Goal: Check status: Check status

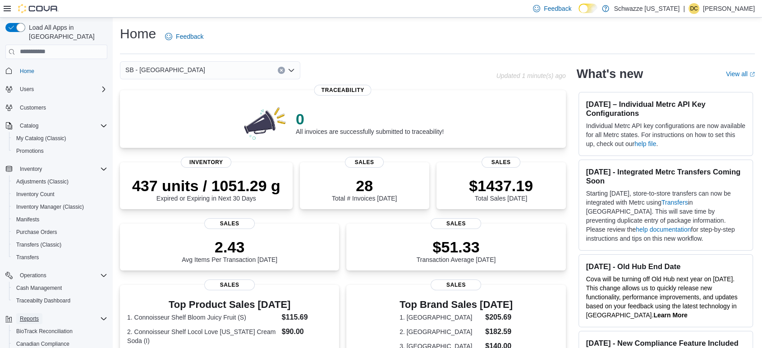
click at [32, 313] on span "Reports" at bounding box center [29, 318] width 19 height 11
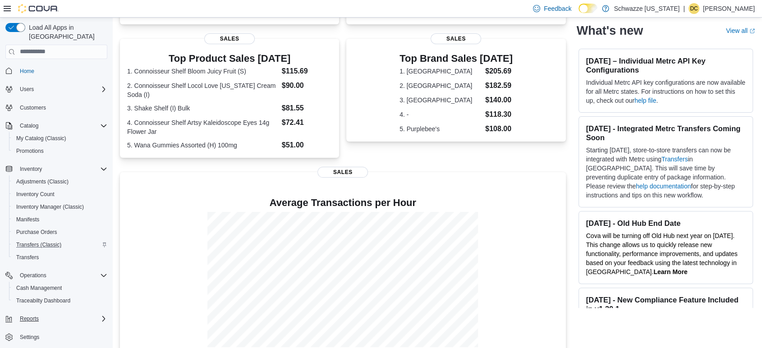
scroll to position [263, 0]
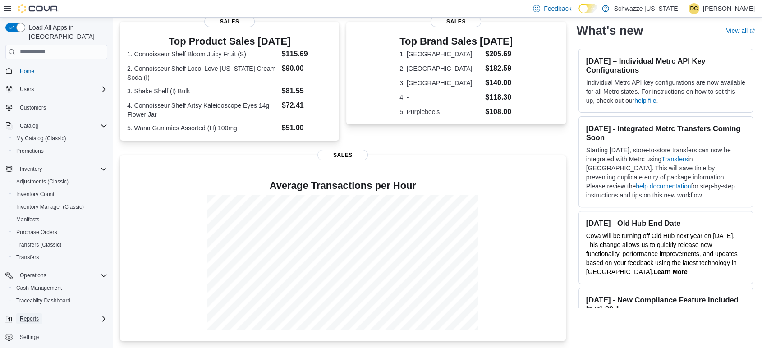
click at [37, 315] on span "Reports" at bounding box center [29, 318] width 19 height 7
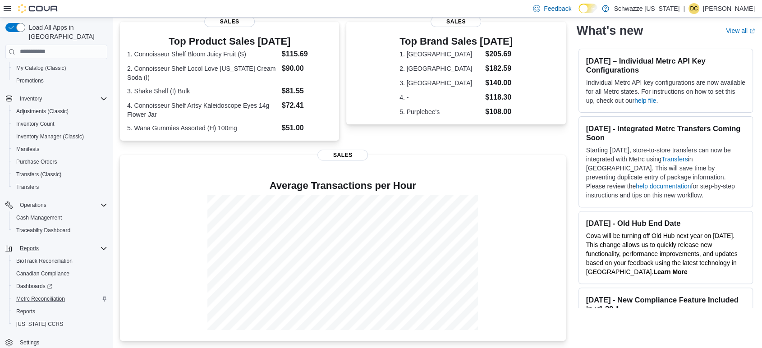
scroll to position [72, 0]
click at [28, 317] on span "[US_STATE] CCRS" at bounding box center [39, 322] width 47 height 11
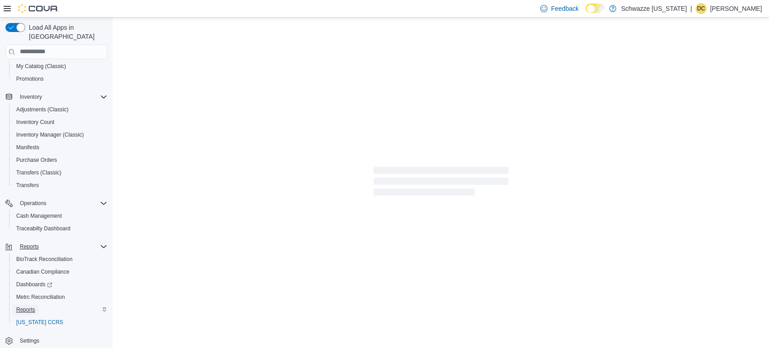
click at [30, 306] on span "Reports" at bounding box center [25, 309] width 19 height 7
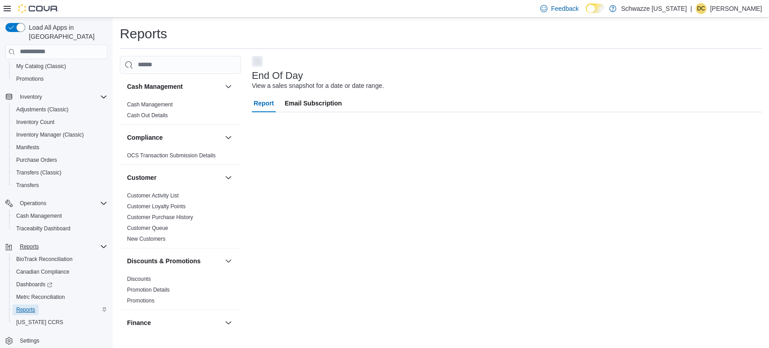
click at [32, 306] on span "Reports" at bounding box center [25, 309] width 19 height 7
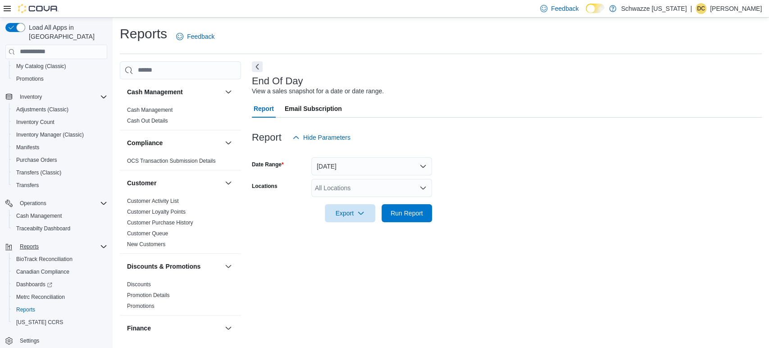
click at [379, 187] on div "All Locations" at bounding box center [371, 188] width 121 height 18
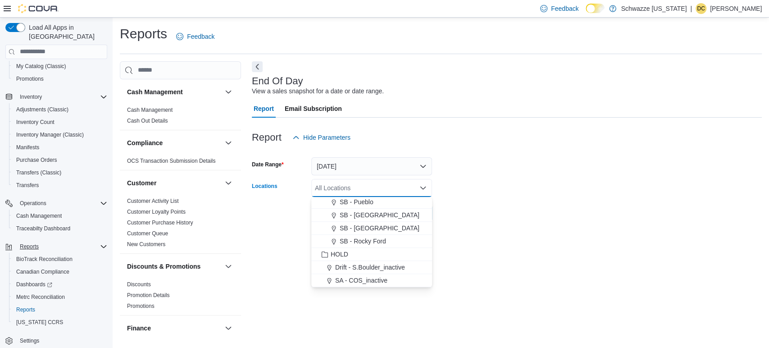
click at [388, 224] on span "SB - [GEOGRAPHIC_DATA]" at bounding box center [380, 228] width 80 height 9
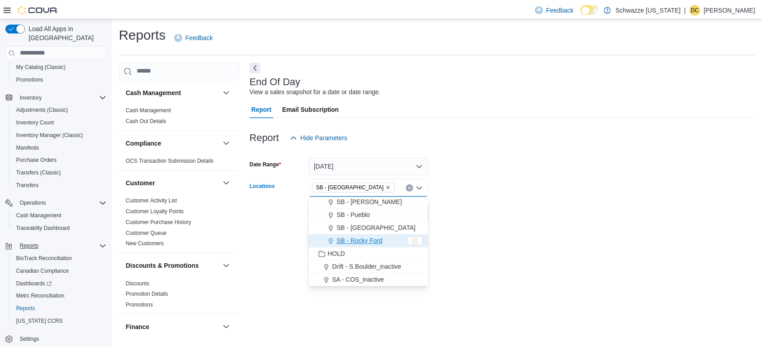
scroll to position [419, 0]
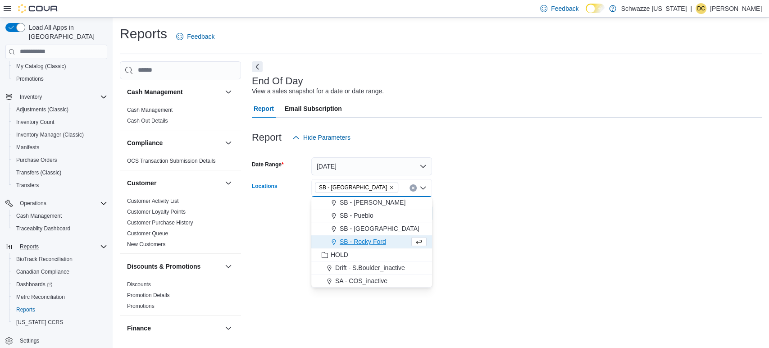
click at [456, 220] on form "Date Range [DATE] Locations SB - [GEOGRAPHIC_DATA] box. Selected. SB - [GEOGRAP…" at bounding box center [507, 184] width 510 height 76
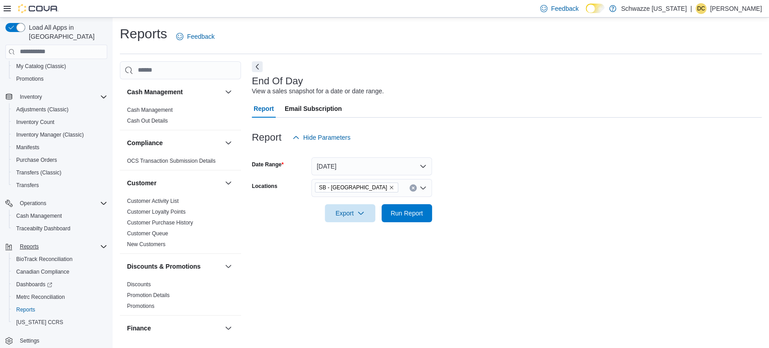
click at [415, 226] on div at bounding box center [507, 227] width 510 height 11
click at [419, 218] on span "Run Report" at bounding box center [407, 213] width 40 height 18
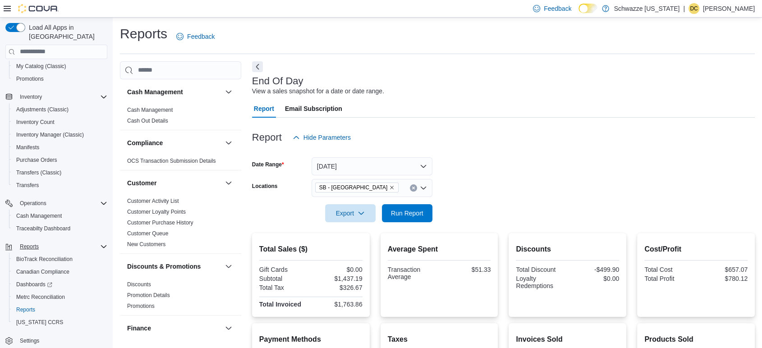
scroll to position [189, 0]
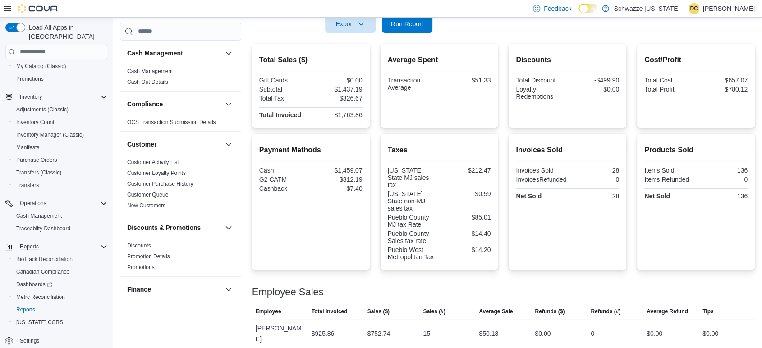
click at [400, 21] on span "Run Report" at bounding box center [407, 23] width 32 height 9
